Goal: Task Accomplishment & Management: Manage account settings

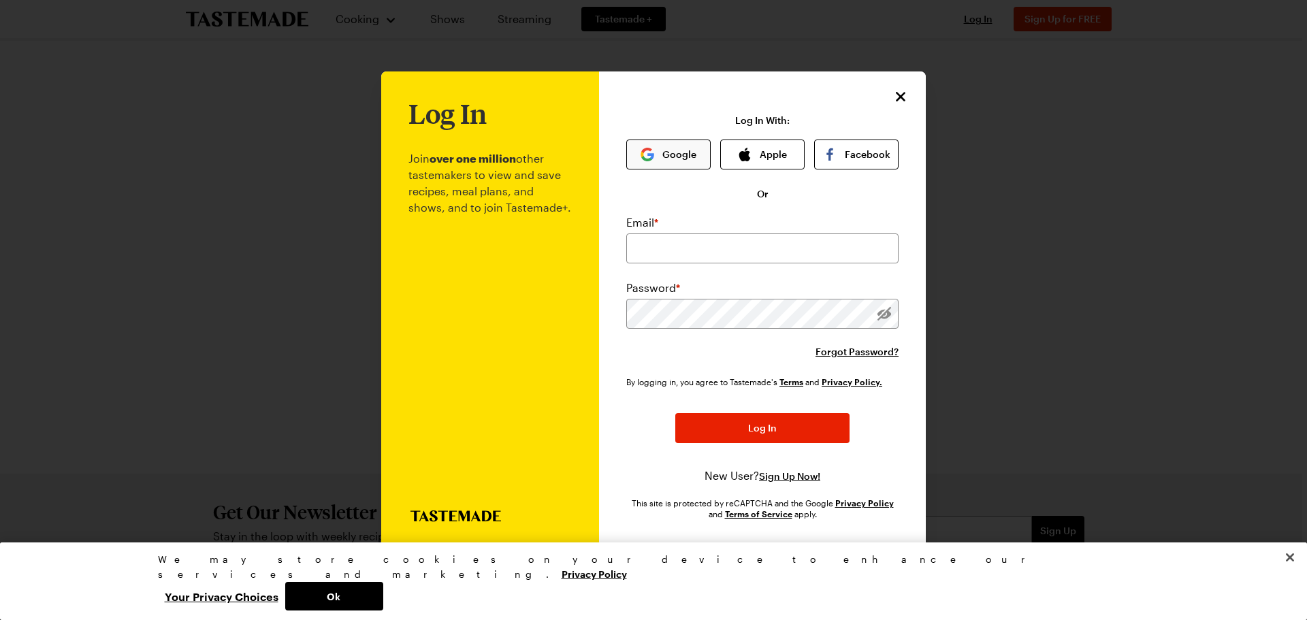
click at [676, 150] on button "Google" at bounding box center [668, 155] width 84 height 30
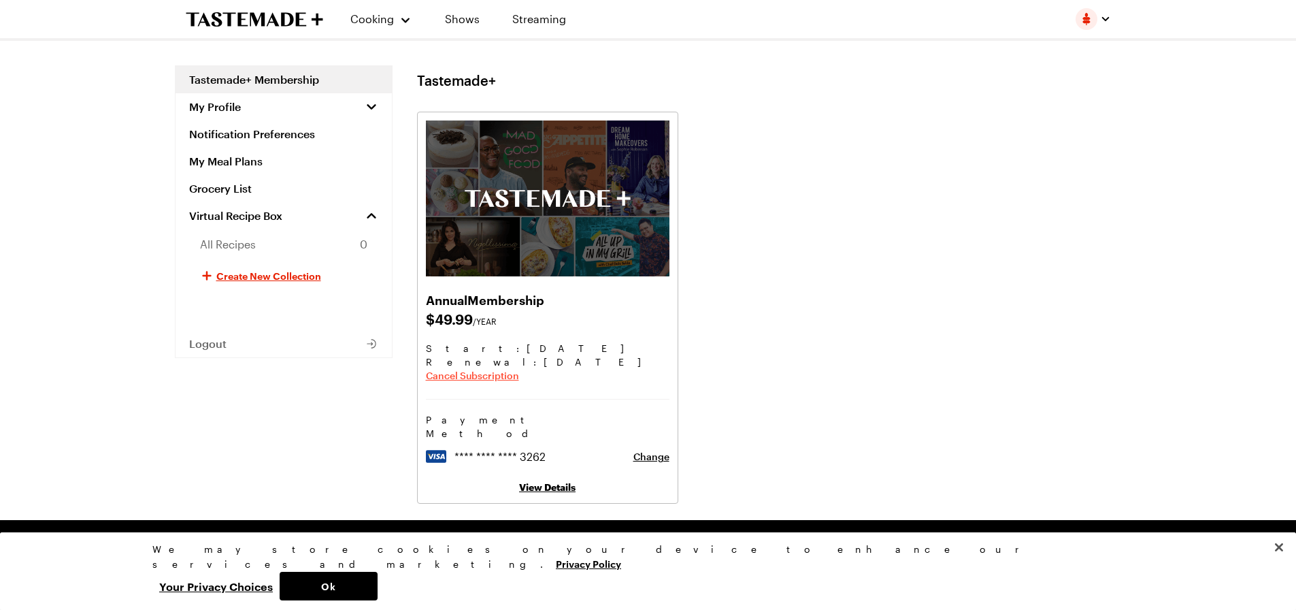
click at [470, 376] on span "Cancel Subscription" at bounding box center [472, 376] width 93 height 14
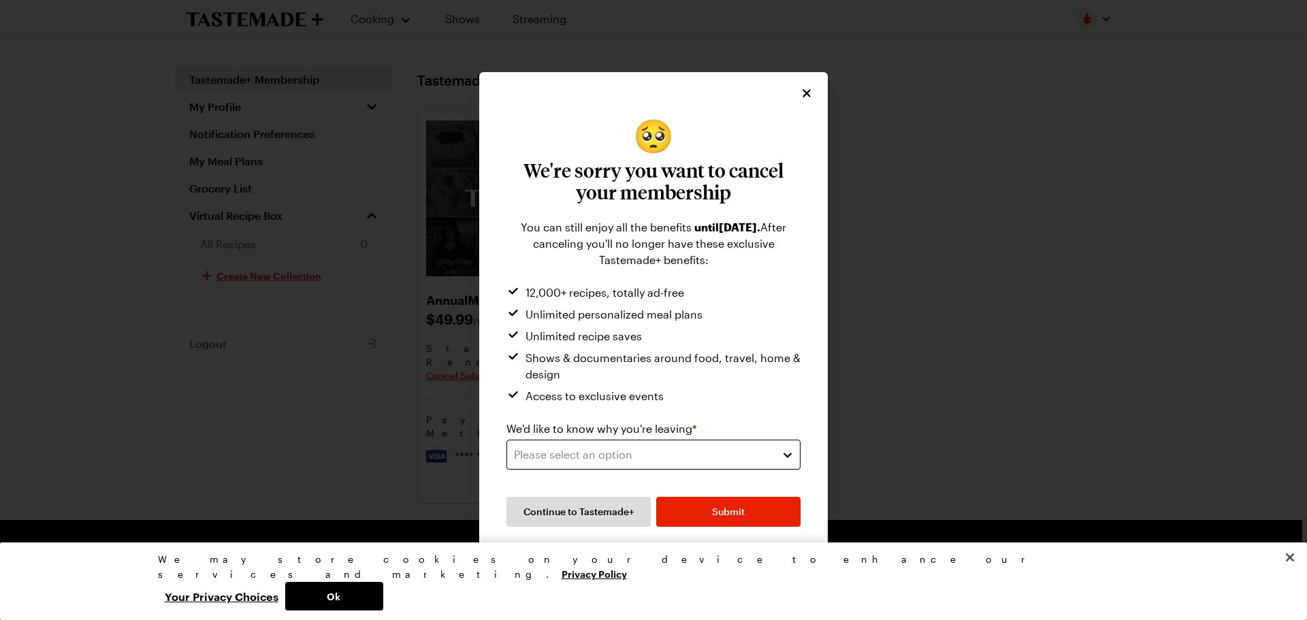
click at [668, 454] on div "Please select an option" at bounding box center [643, 454] width 259 height 16
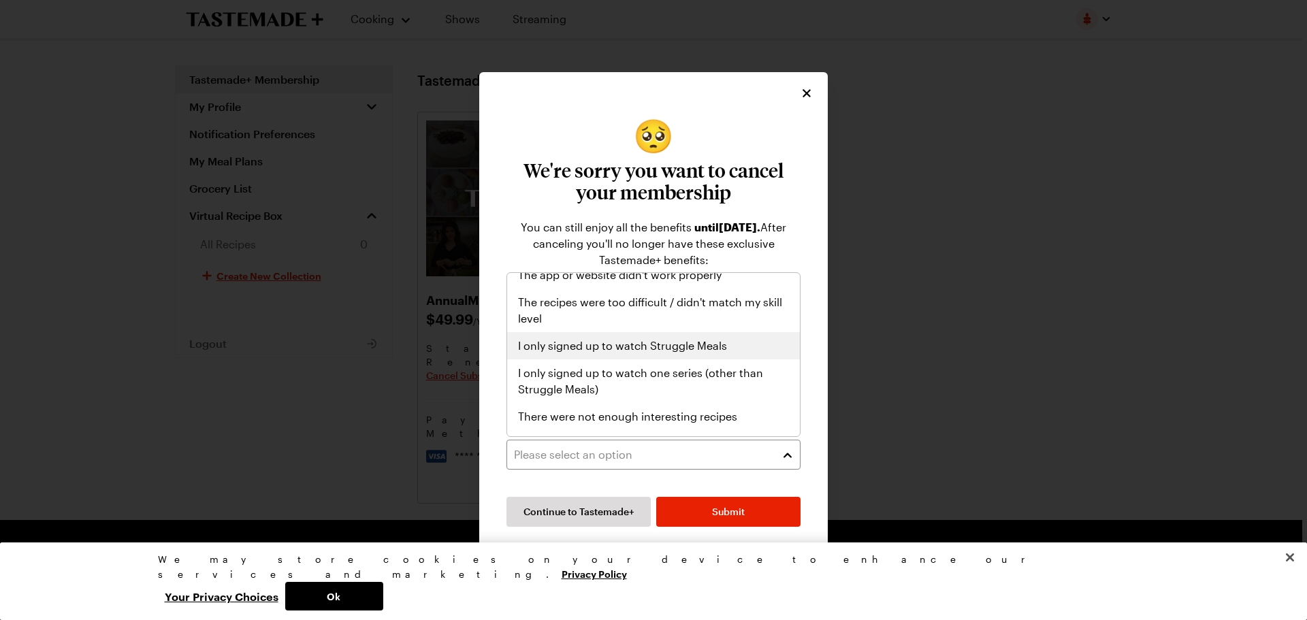
scroll to position [158, 0]
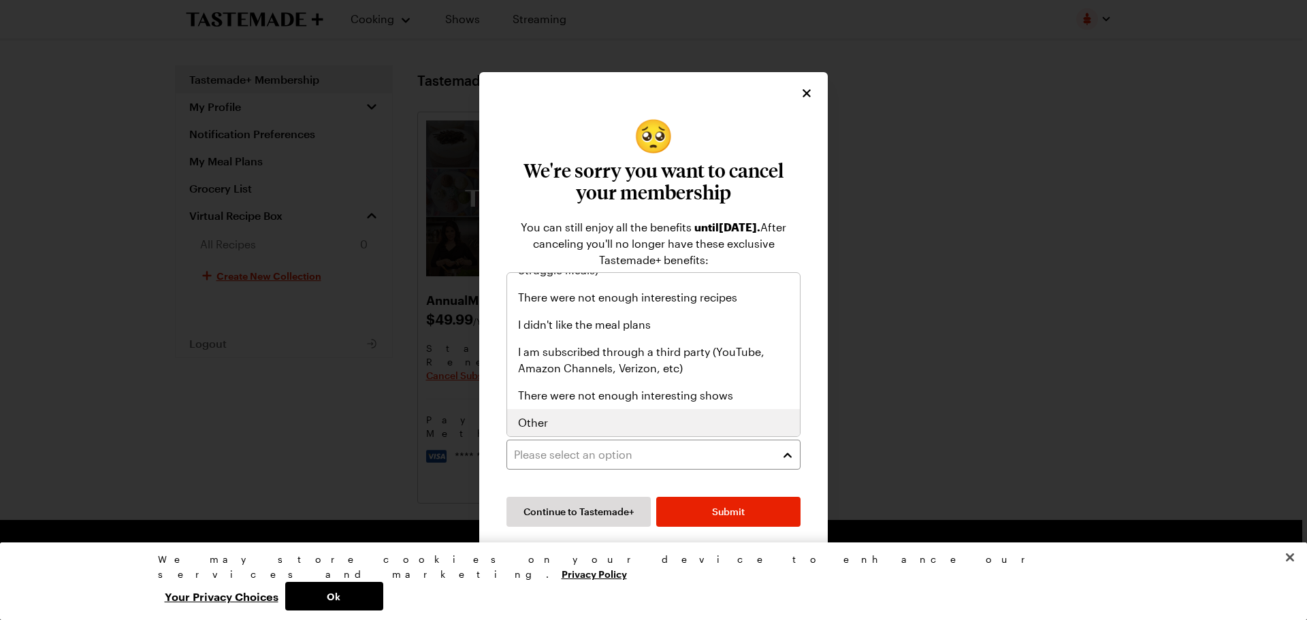
click at [542, 420] on span "Other" at bounding box center [533, 422] width 30 height 16
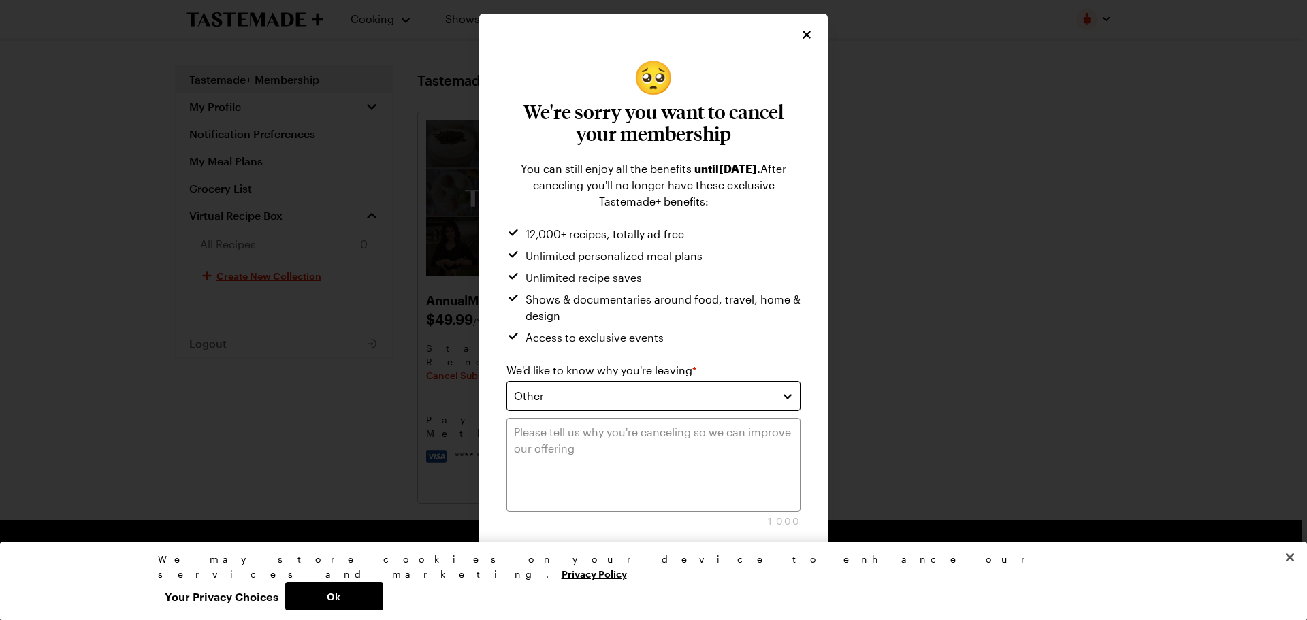
click at [649, 389] on div "Other" at bounding box center [643, 396] width 259 height 16
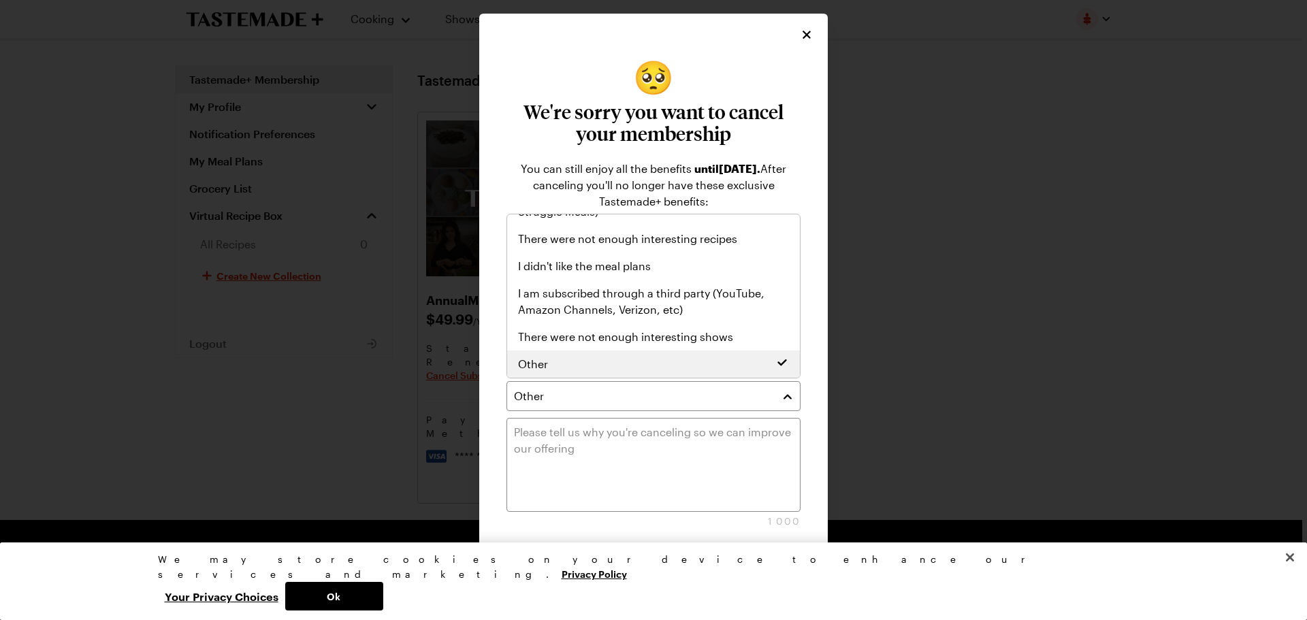
click at [608, 360] on div "Other" at bounding box center [653, 364] width 271 height 16
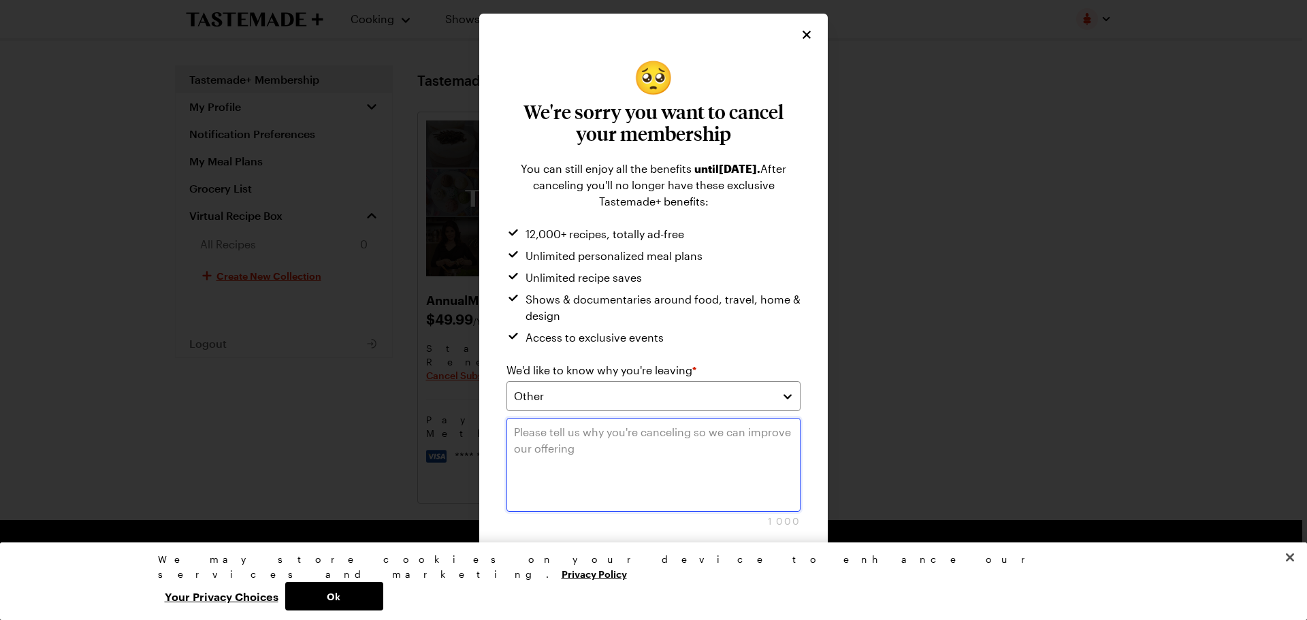
click at [631, 431] on textarea at bounding box center [653, 465] width 294 height 94
drag, startPoint x: 553, startPoint y: 427, endPoint x: 553, endPoint y: 434, distance: 7.5
click at [553, 434] on textarea "had a trail but cant afford to continue" at bounding box center [653, 465] width 294 height 94
type textarea "had a trial but cant afford to continue"
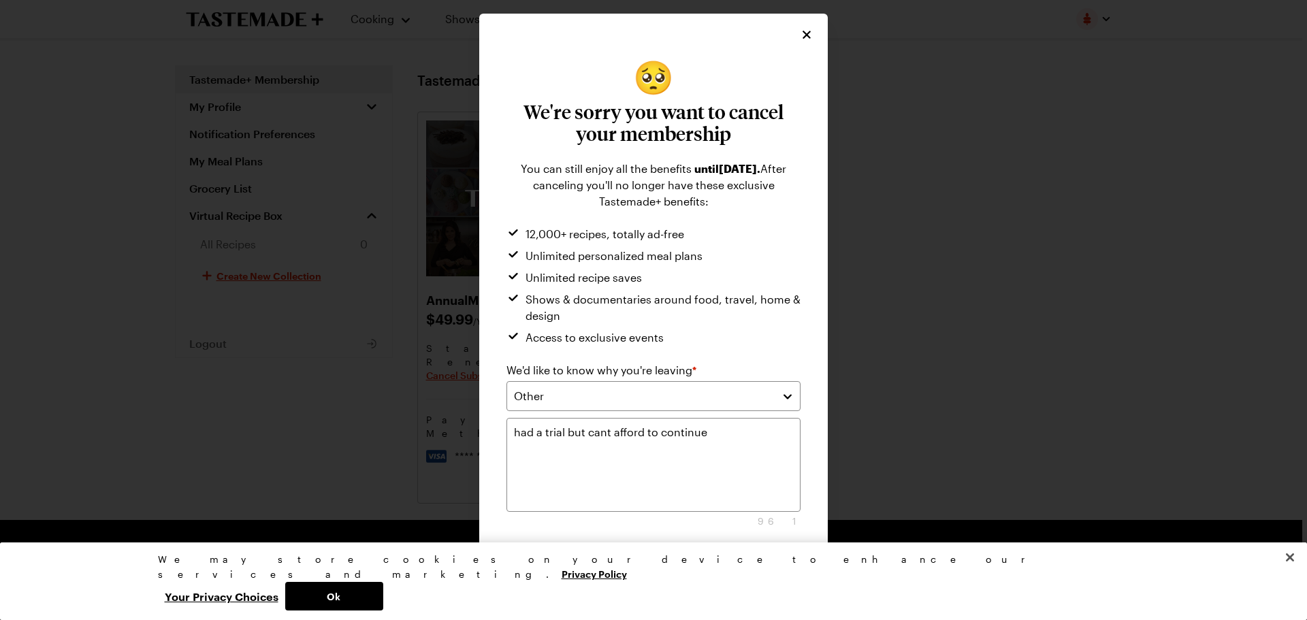
click at [735, 563] on span "Submit" at bounding box center [728, 570] width 33 height 14
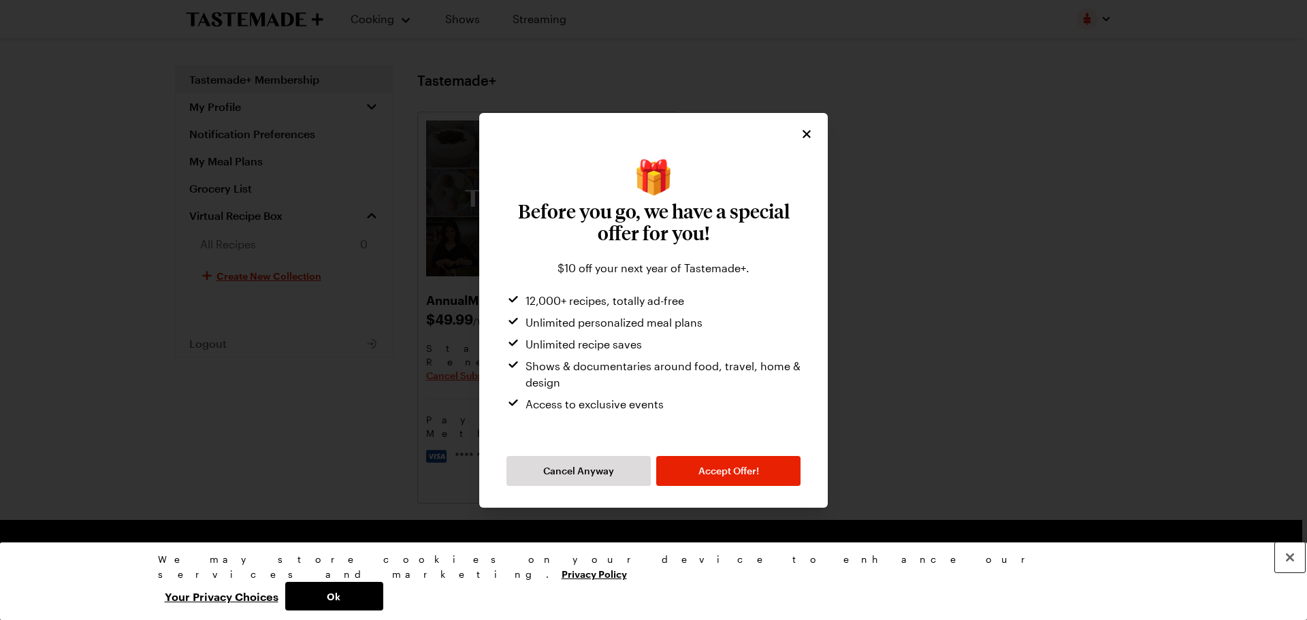
click at [1294, 572] on button "Close" at bounding box center [1290, 557] width 30 height 30
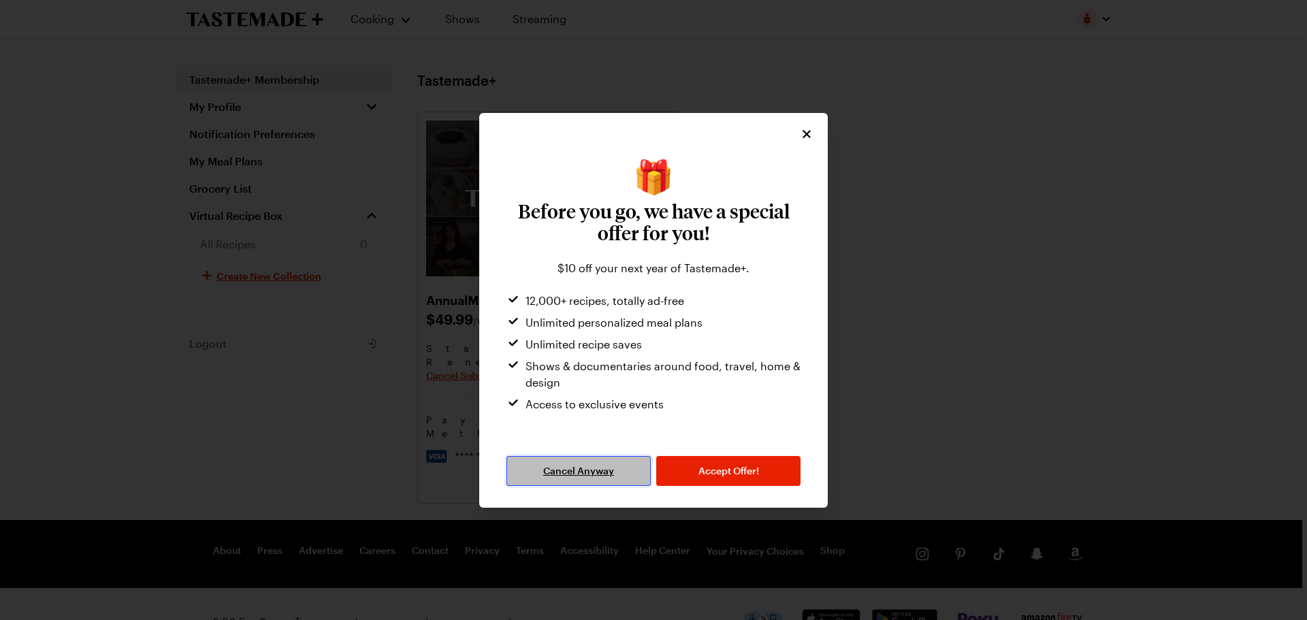
click at [575, 478] on button "Cancel Anyway" at bounding box center [578, 471] width 144 height 30
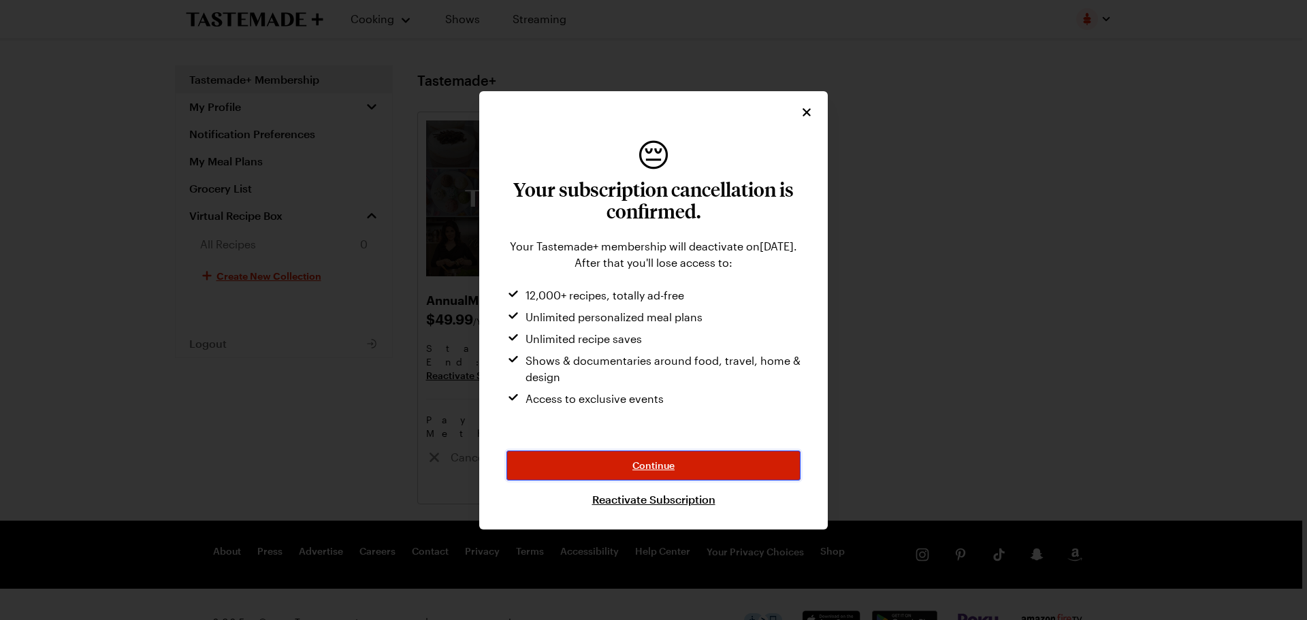
click at [657, 463] on span "Continue" at bounding box center [653, 466] width 42 height 14
